Goal: Information Seeking & Learning: Find specific fact

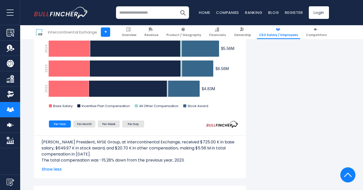
scroll to position [489, 0]
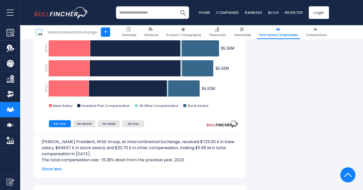
click at [200, 159] on p "The total compensation was -15.28% down from the previous year, 2023." at bounding box center [140, 160] width 196 height 6
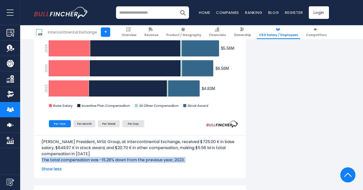
scroll to position [487, 0]
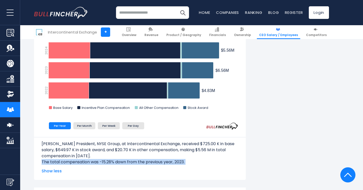
click at [200, 159] on p "The total compensation was -15.28% down from the previous year, 2023." at bounding box center [140, 162] width 196 height 6
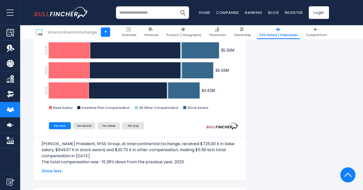
click at [200, 159] on p "The total compensation was -15.28% down from the previous year, 2023." at bounding box center [140, 162] width 196 height 6
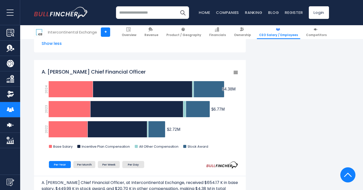
scroll to position [782, 0]
